Goal: Use online tool/utility: Use online tool/utility

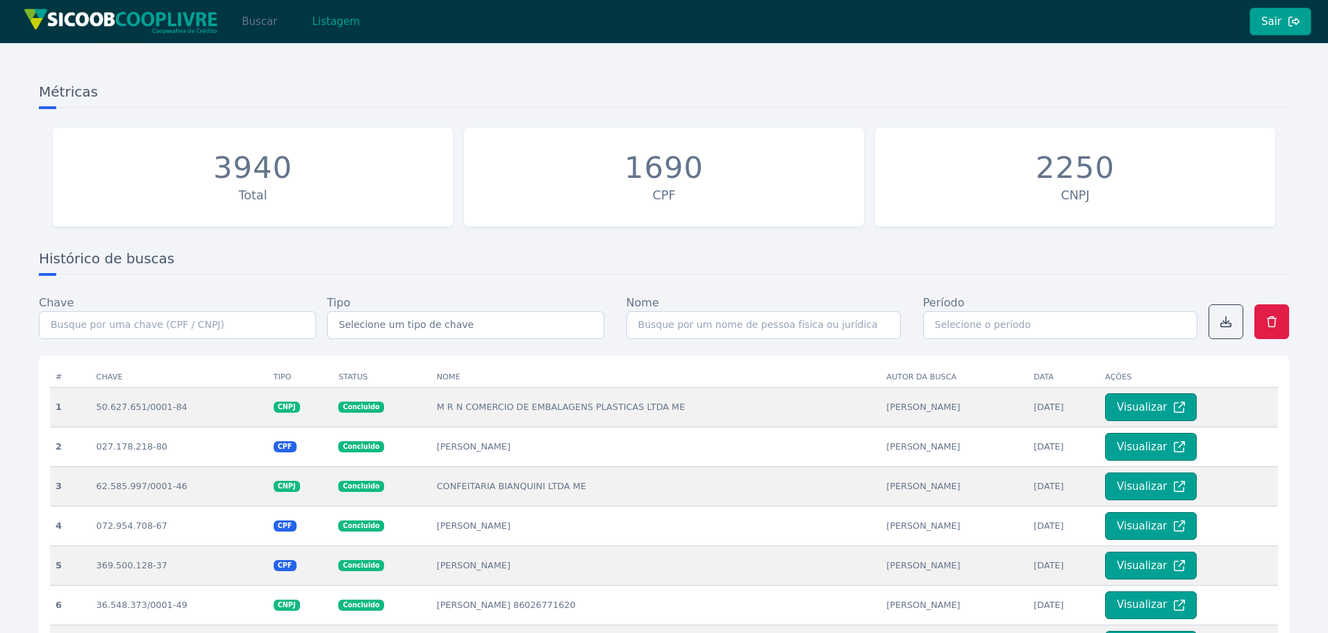
click at [270, 26] on button "Buscar" at bounding box center [259, 22] width 59 height 28
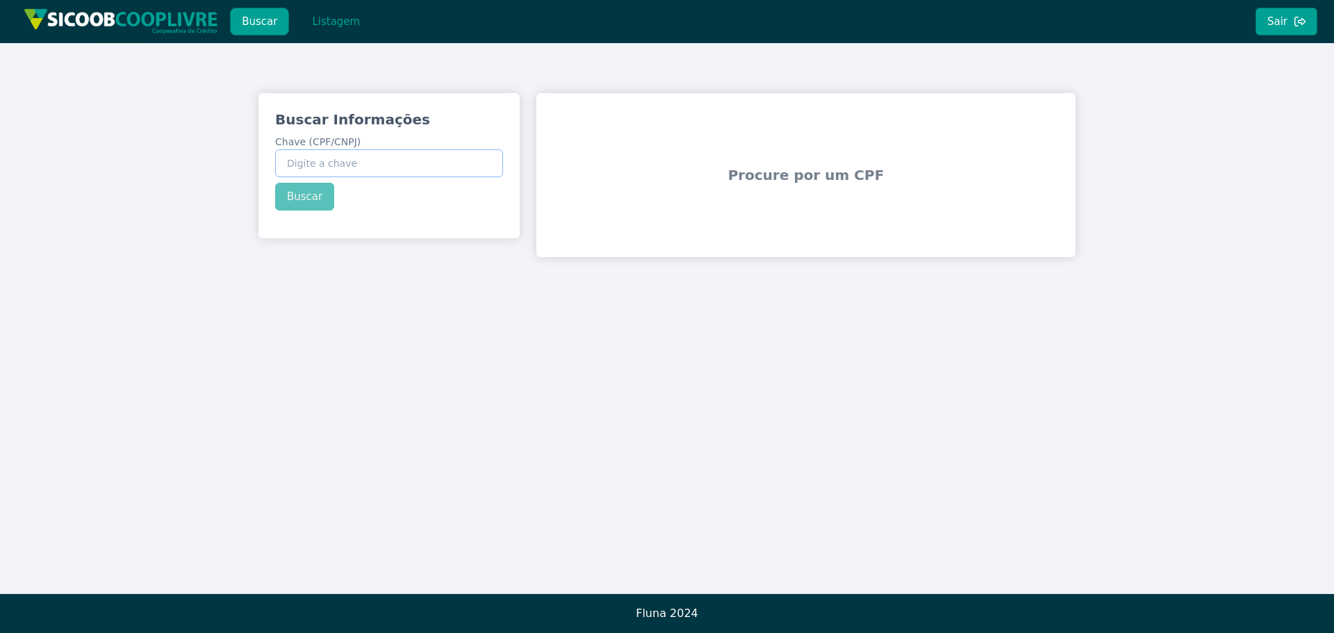
click at [332, 158] on input "Chave (CPF/CNPJ)" at bounding box center [389, 163] width 228 height 28
paste input "258.794.908-40"
type input "258.794.908-40"
click at [305, 197] on div "Buscar Informações Chave (CPF/CNPJ) 258.794.908-40 Buscar" at bounding box center [388, 160] width 261 height 134
click at [305, 197] on button "Buscar" at bounding box center [304, 197] width 59 height 28
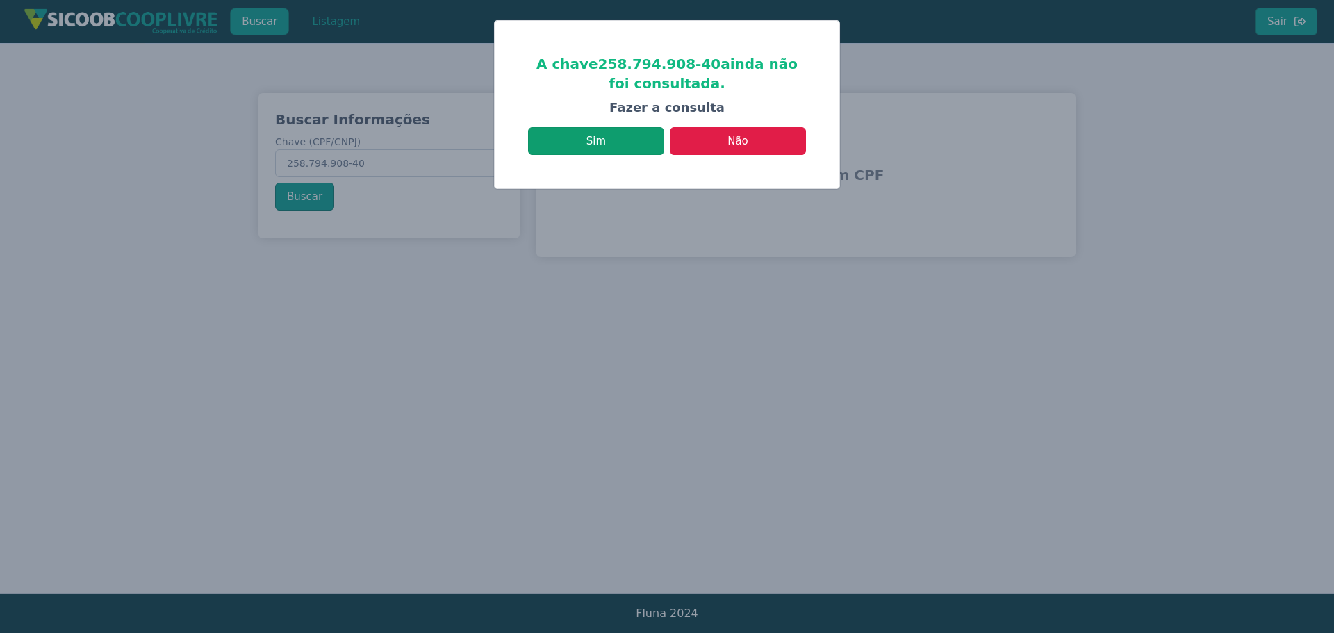
click at [616, 147] on button "Sim" at bounding box center [596, 141] width 136 height 28
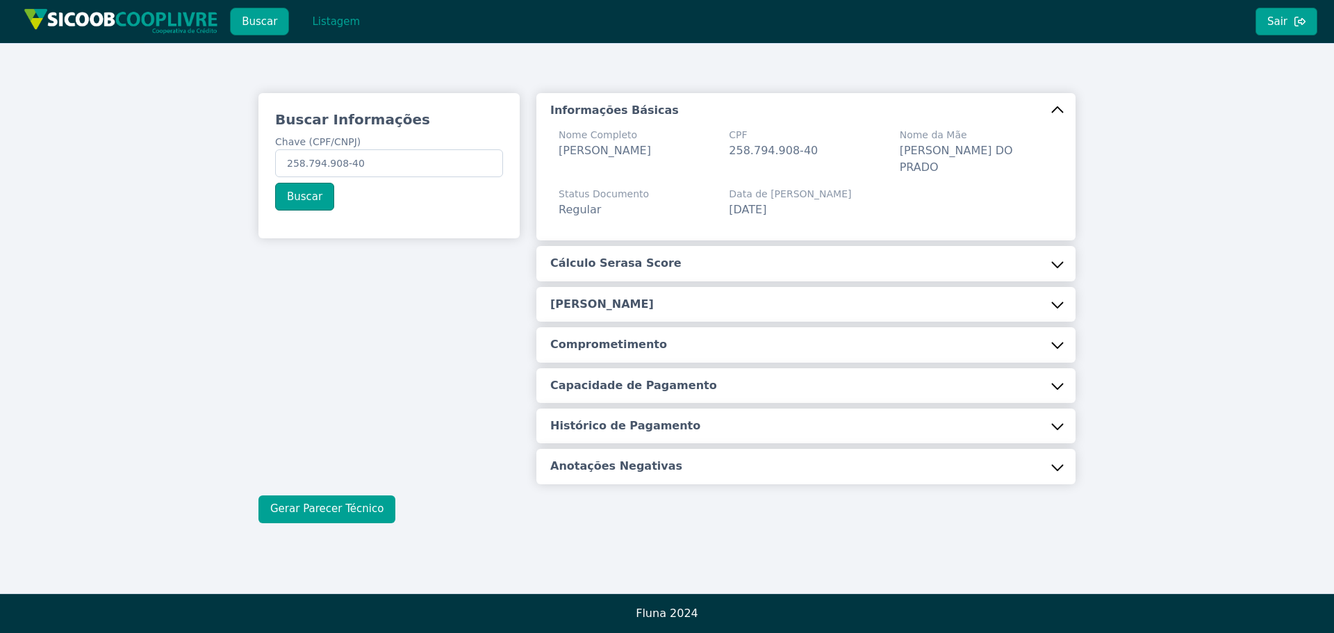
click at [338, 504] on button "Gerar Parecer Técnico" at bounding box center [326, 509] width 137 height 28
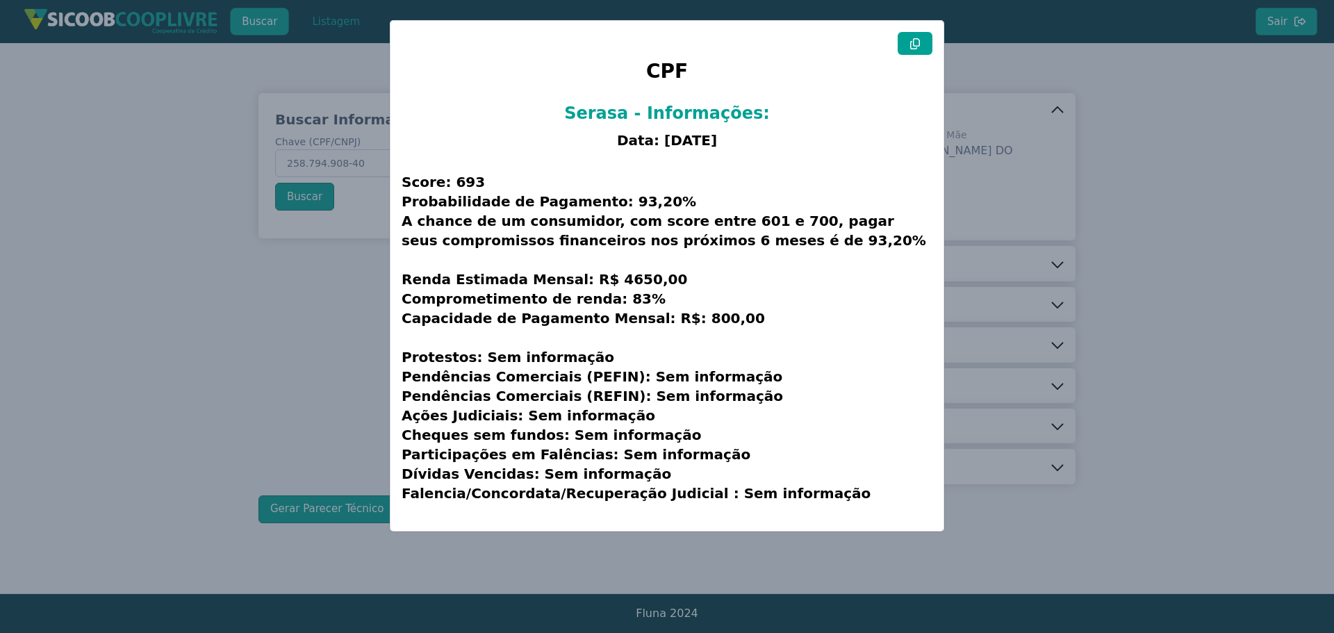
click at [907, 40] on button at bounding box center [915, 43] width 35 height 23
